Goal: Find specific page/section: Find specific page/section

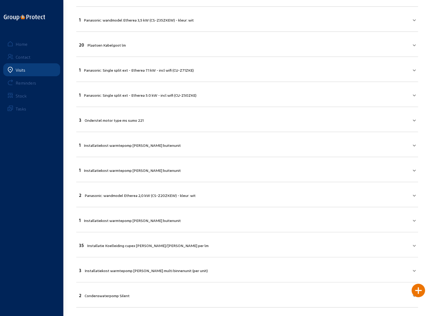
scroll to position [169, 0]
click at [20, 71] on div "Visits" at bounding box center [21, 69] width 10 height 5
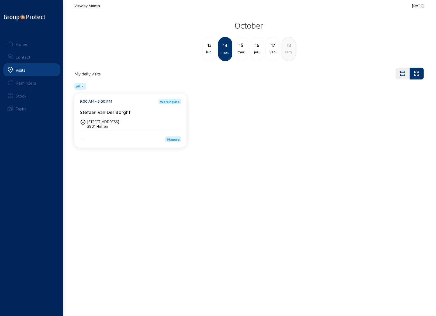
click at [241, 48] on div "15" at bounding box center [241, 45] width 14 height 8
click at [100, 123] on div "Dorp Oost, 72" at bounding box center [103, 121] width 33 height 5
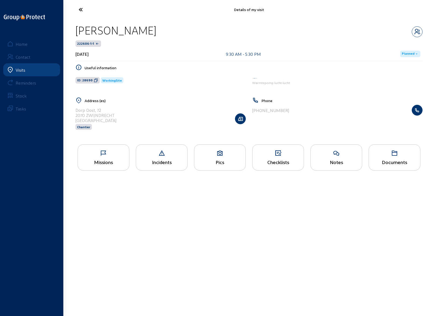
click at [219, 153] on icon at bounding box center [219, 153] width 51 height 6
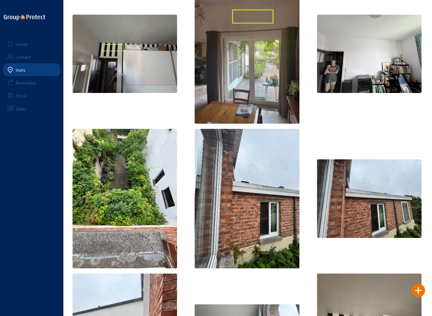
scroll to position [166, 0]
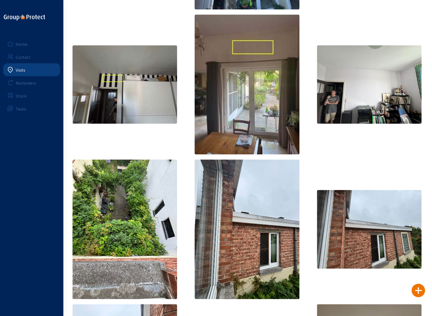
click at [356, 85] on img at bounding box center [369, 84] width 105 height 79
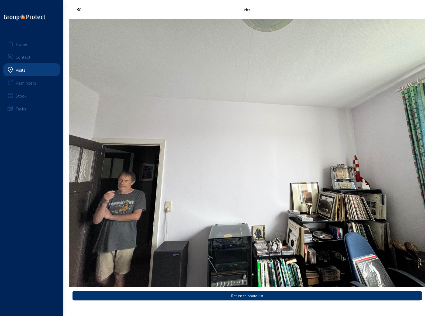
scroll to position [0, 0]
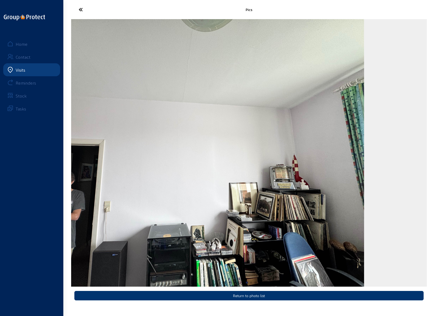
click at [133, 167] on img "6 / 12" at bounding box center [185, 152] width 355 height 267
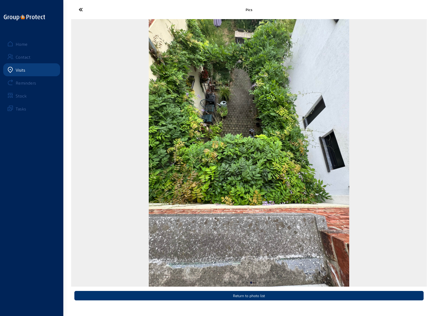
click at [149, 169] on img "7 / 12" at bounding box center [249, 152] width 201 height 267
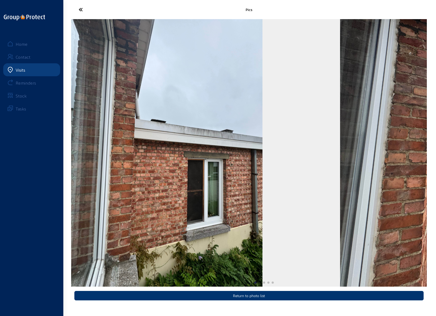
click at [110, 167] on img "8 / 12" at bounding box center [162, 152] width 201 height 267
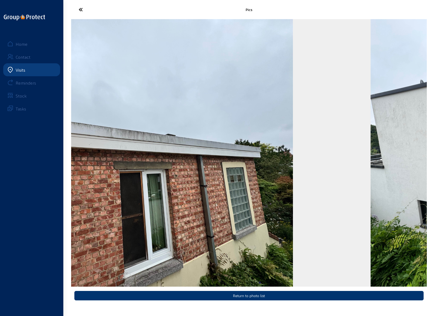
click at [66, 173] on div "Pics Return to photo list Home Contact Visits Reminders Stock Tasks" at bounding box center [218, 153] width 436 height 307
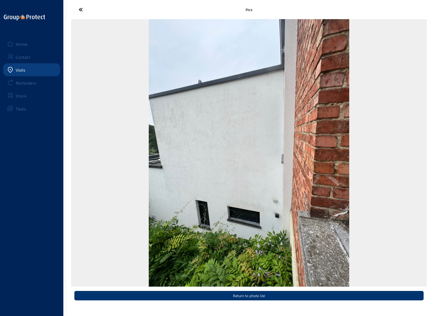
click at [42, 178] on div "Pics Return to photo list Home Contact Visits Reminders Stock Tasks" at bounding box center [218, 153] width 436 height 307
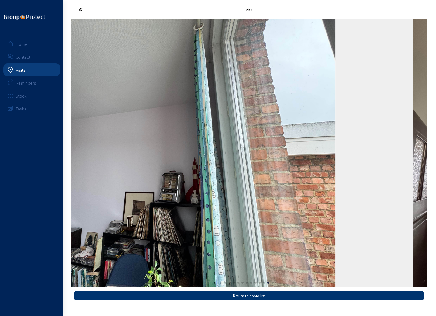
click at [73, 176] on img "11 / 12" at bounding box center [157, 152] width 355 height 267
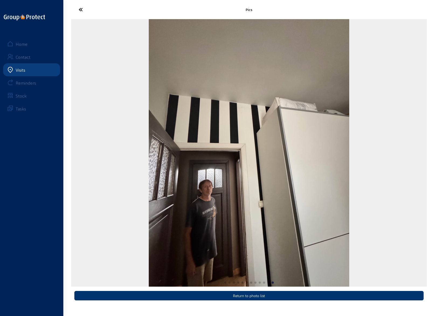
click at [79, 11] on icon at bounding box center [101, 9] width 50 height 9
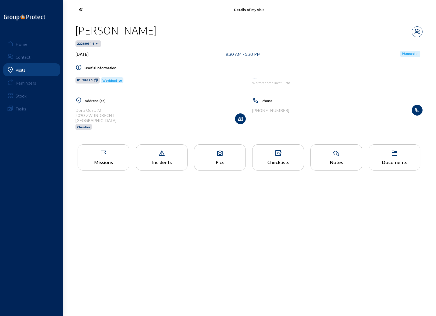
click at [106, 155] on icon at bounding box center [103, 153] width 51 height 6
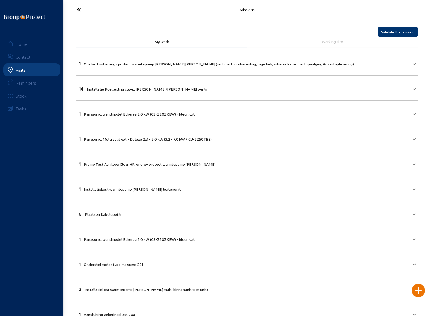
click at [80, 11] on icon at bounding box center [99, 9] width 50 height 9
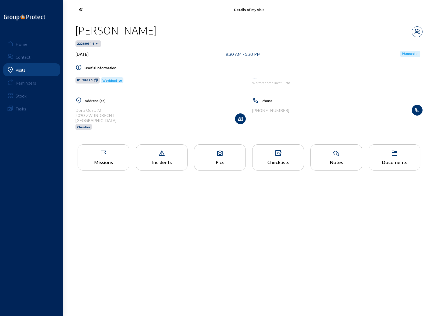
click at [217, 157] on div "Pics" at bounding box center [220, 157] width 52 height 26
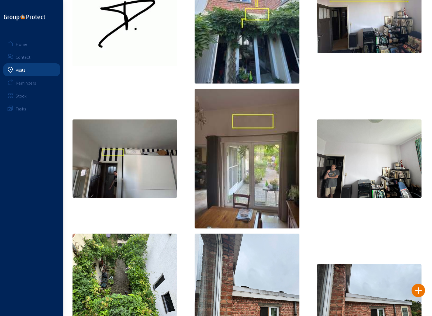
scroll to position [59, 0]
